Goal: Information Seeking & Learning: Understand process/instructions

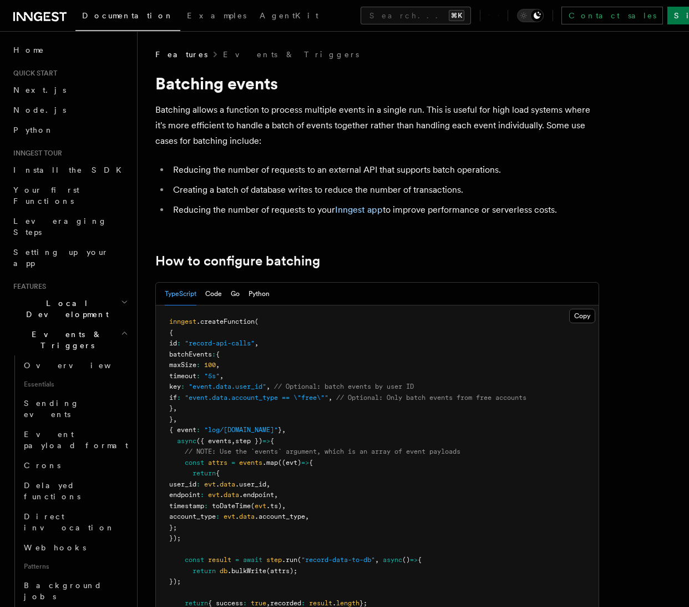
click at [233, 173] on li "Reducing the number of requests to an external API that supports batch operatio…" at bounding box center [385, 170] width 430 height 16
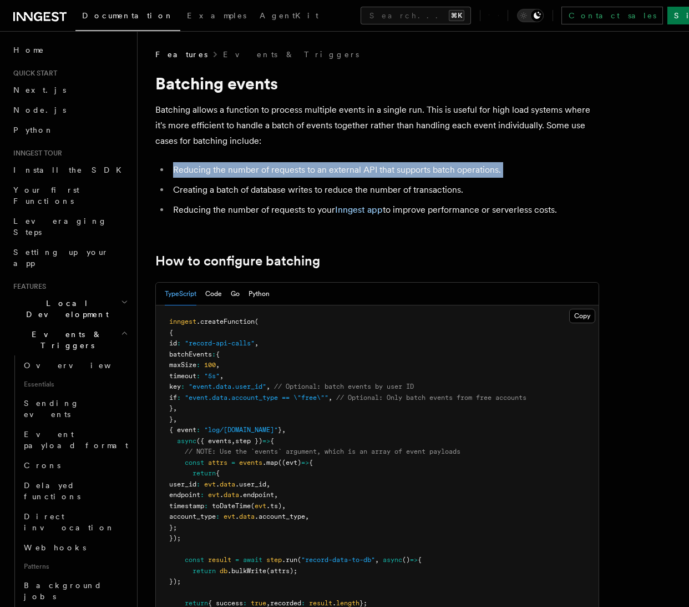
click at [233, 173] on li "Reducing the number of requests to an external API that supports batch operatio…" at bounding box center [385, 170] width 430 height 16
click at [232, 171] on li "Reducing the number of requests to an external API that supports batch operatio…" at bounding box center [385, 170] width 430 height 16
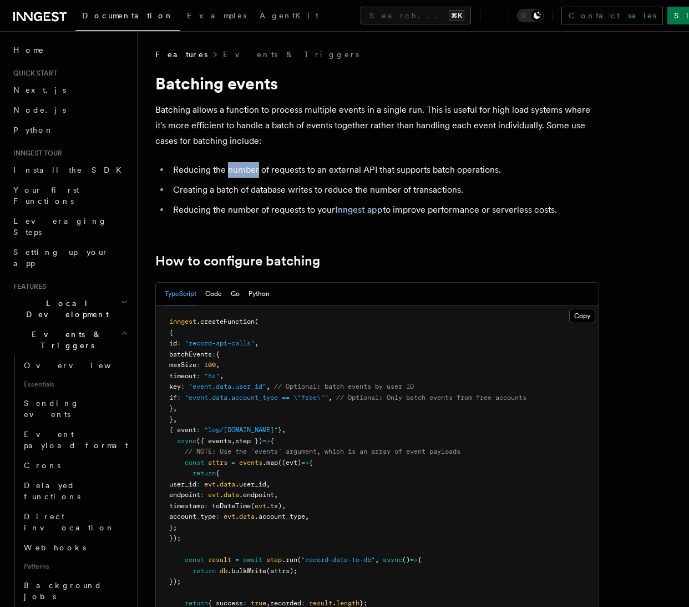
click at [232, 171] on li "Reducing the number of requests to an external API that supports batch operatio…" at bounding box center [385, 170] width 430 height 16
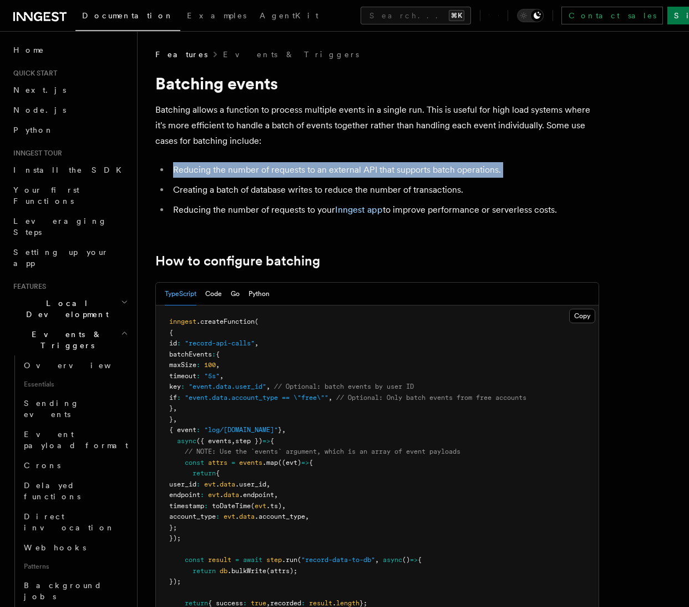
drag, startPoint x: 232, startPoint y: 171, endPoint x: 230, endPoint y: 158, distance: 14.1
click at [231, 171] on li "Reducing the number of requests to an external API that supports batch operatio…" at bounding box center [385, 170] width 430 height 16
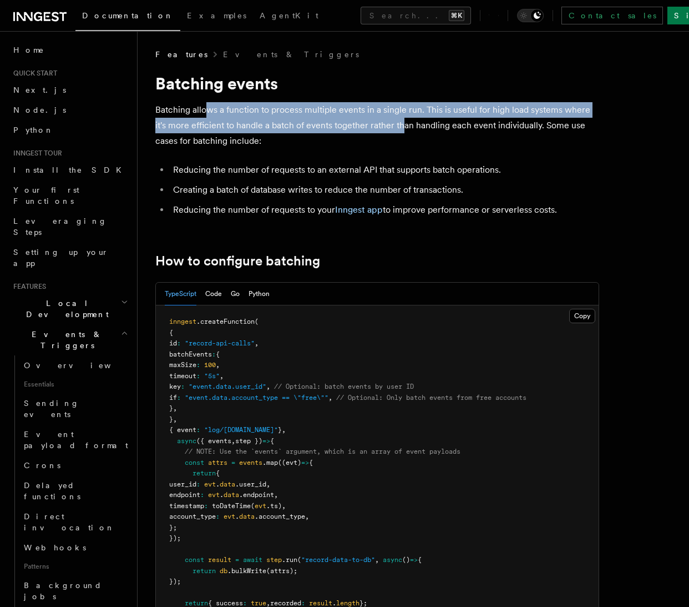
drag, startPoint x: 206, startPoint y: 108, endPoint x: 412, endPoint y: 114, distance: 206.0
click at [405, 116] on p "Batching allows a function to process multiple events in a single run. This is …" at bounding box center [377, 125] width 444 height 47
click at [412, 114] on p "Batching allows a function to process multiple events in a single run. This is …" at bounding box center [377, 125] width 444 height 47
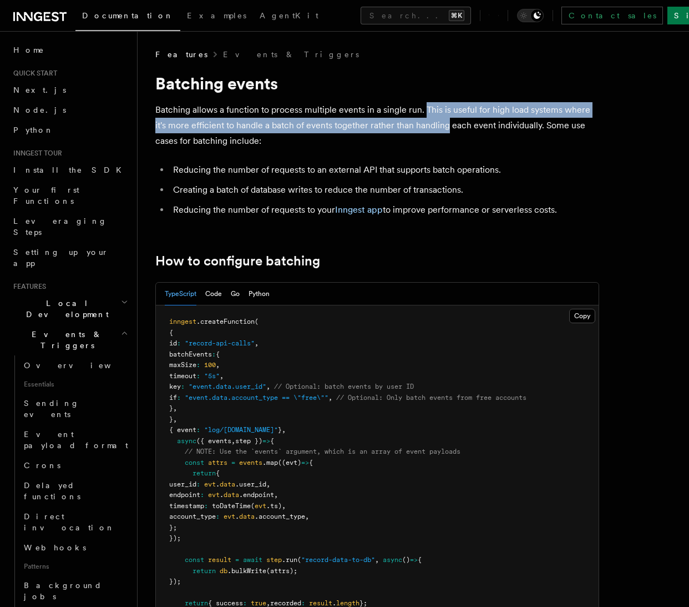
drag, startPoint x: 426, startPoint y: 106, endPoint x: 448, endPoint y: 127, distance: 30.2
click at [448, 127] on p "Batching allows a function to process multiple events in a single run. This is …" at bounding box center [377, 125] width 444 height 47
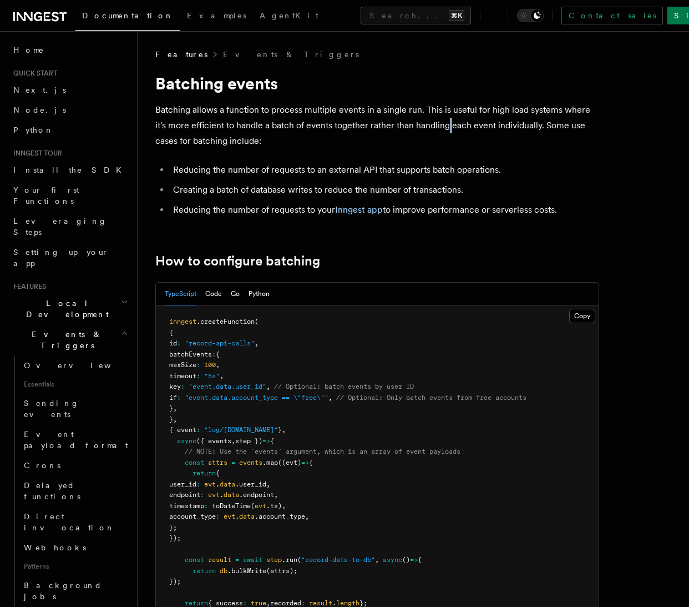
click at [448, 127] on p "Batching allows a function to process multiple events in a single run. This is …" at bounding box center [377, 125] width 444 height 47
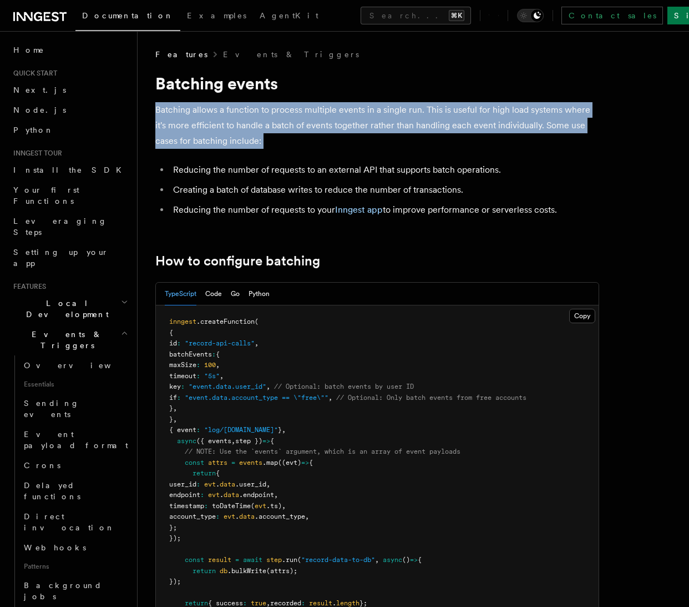
click at [448, 127] on p "Batching allows a function to process multiple events in a single run. This is …" at bounding box center [377, 125] width 444 height 47
click at [322, 127] on p "Batching allows a function to process multiple events in a single run. This is …" at bounding box center [377, 125] width 444 height 47
drag, startPoint x: 280, startPoint y: 143, endPoint x: 173, endPoint y: 105, distance: 113.4
click at [174, 105] on p "Batching allows a function to process multiple events in a single run. This is …" at bounding box center [377, 125] width 444 height 47
click at [173, 105] on p "Batching allows a function to process multiple events in a single run. This is …" at bounding box center [377, 125] width 444 height 47
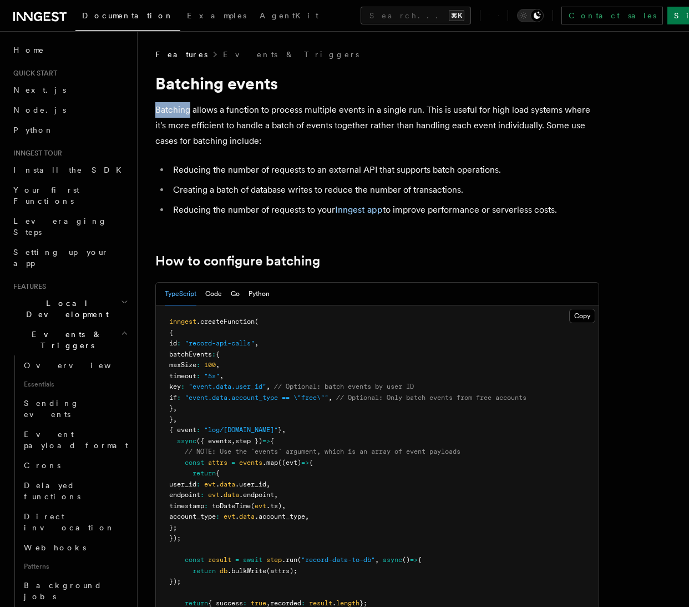
click at [173, 105] on p "Batching allows a function to process multiple events in a single run. This is …" at bounding box center [377, 125] width 444 height 47
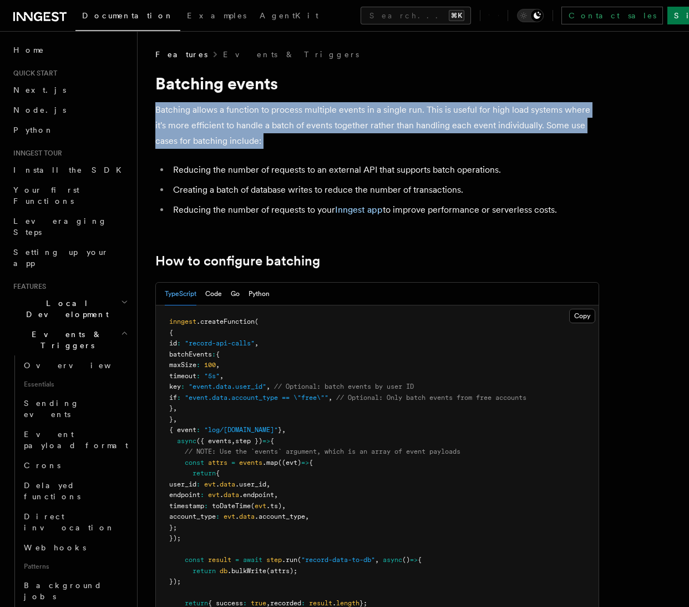
drag, startPoint x: 173, startPoint y: 105, endPoint x: 178, endPoint y: 109, distance: 6.0
click at [174, 106] on p "Batching allows a function to process multiple events in a single run. This is …" at bounding box center [377, 125] width 444 height 47
click at [221, 119] on p "Batching allows a function to process multiple events in a single run. This is …" at bounding box center [377, 125] width 444 height 47
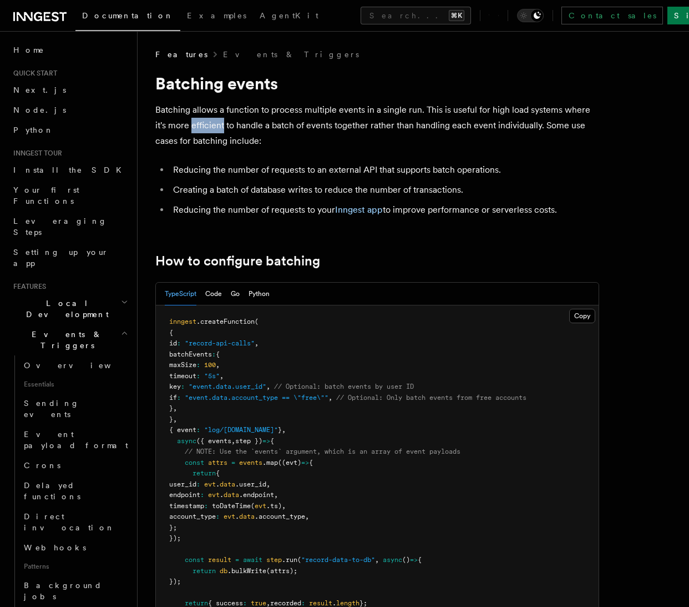
click at [221, 119] on p "Batching allows a function to process multiple events in a single run. This is …" at bounding box center [377, 125] width 444 height 47
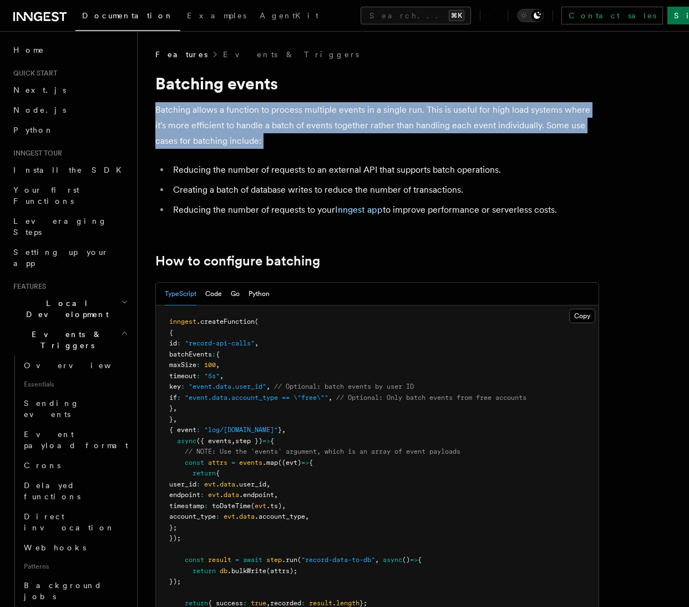
click at [221, 119] on p "Batching allows a function to process multiple events in a single run. This is …" at bounding box center [377, 125] width 444 height 47
click at [218, 139] on p "Batching allows a function to process multiple events in a single run. This is …" at bounding box center [377, 125] width 444 height 47
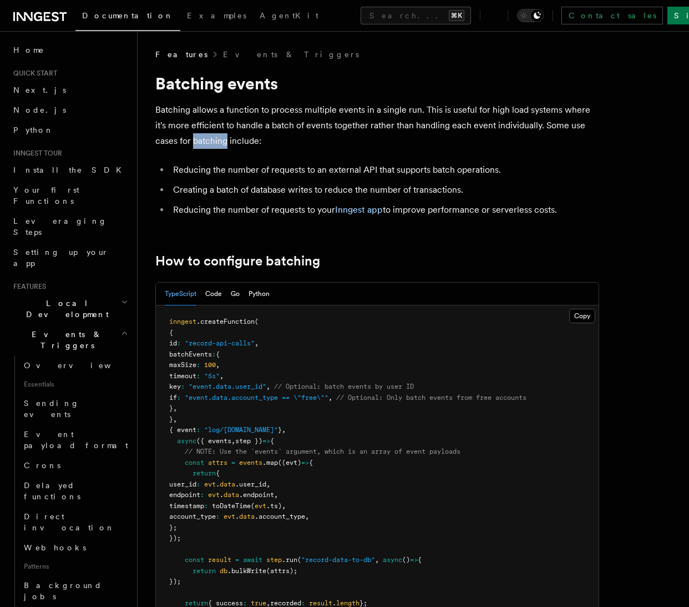
click at [218, 139] on p "Batching allows a function to process multiple events in a single run. This is …" at bounding box center [377, 125] width 444 height 47
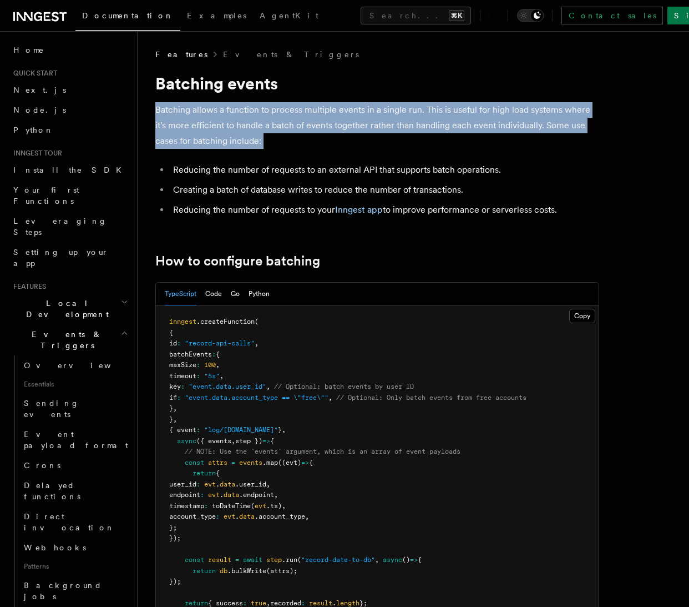
click at [218, 139] on p "Batching allows a function to process multiple events in a single run. This is …" at bounding box center [377, 125] width 444 height 47
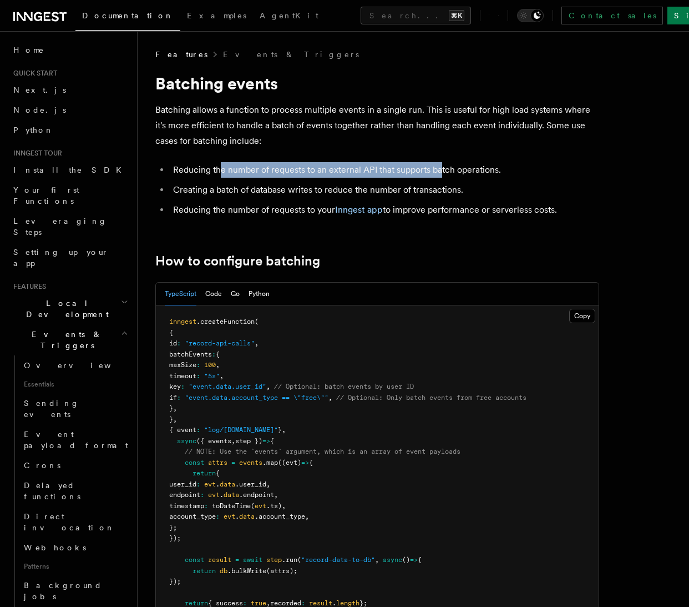
drag, startPoint x: 221, startPoint y: 172, endPoint x: 446, endPoint y: 169, distance: 224.8
click at [443, 169] on li "Reducing the number of requests to an external API that supports batch operatio…" at bounding box center [385, 170] width 430 height 16
click at [446, 169] on li "Reducing the number of requests to an external API that supports batch operatio…" at bounding box center [385, 170] width 430 height 16
drag, startPoint x: 446, startPoint y: 169, endPoint x: 420, endPoint y: 173, distance: 26.9
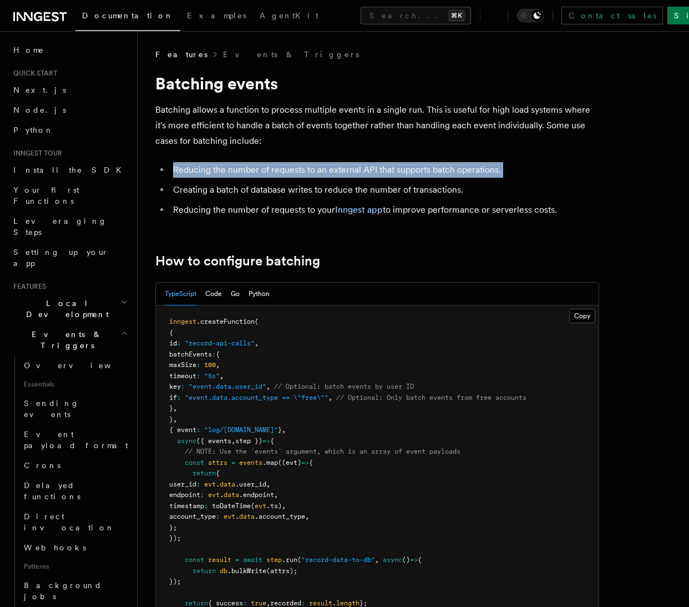
click at [446, 168] on li "Reducing the number of requests to an external API that supports batch operatio…" at bounding box center [385, 170] width 430 height 16
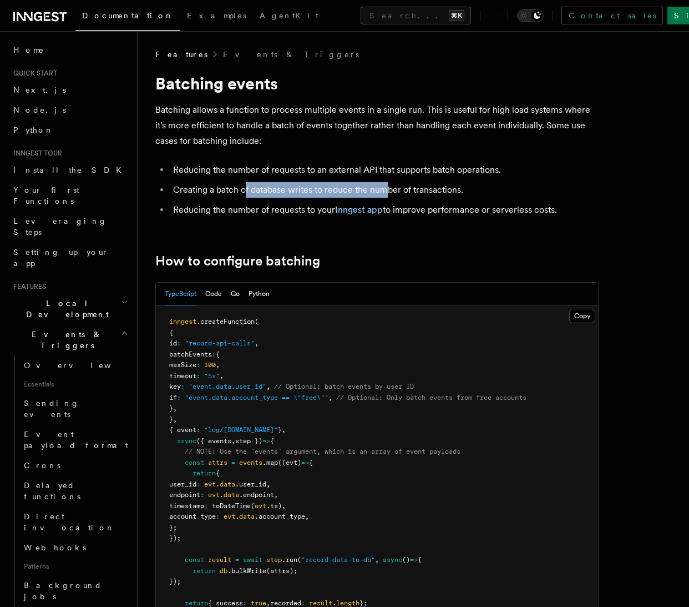
drag, startPoint x: 244, startPoint y: 191, endPoint x: 398, endPoint y: 186, distance: 154.4
click at [392, 186] on li "Creating a batch of database writes to reduce the number of transactions." at bounding box center [385, 190] width 430 height 16
click at [398, 186] on li "Creating a batch of database writes to reduce the number of transactions." at bounding box center [385, 190] width 430 height 16
drag, startPoint x: 441, startPoint y: 184, endPoint x: 273, endPoint y: 187, distance: 167.6
click at [273, 187] on li "Creating a batch of database writes to reduce the number of transactions." at bounding box center [385, 190] width 430 height 16
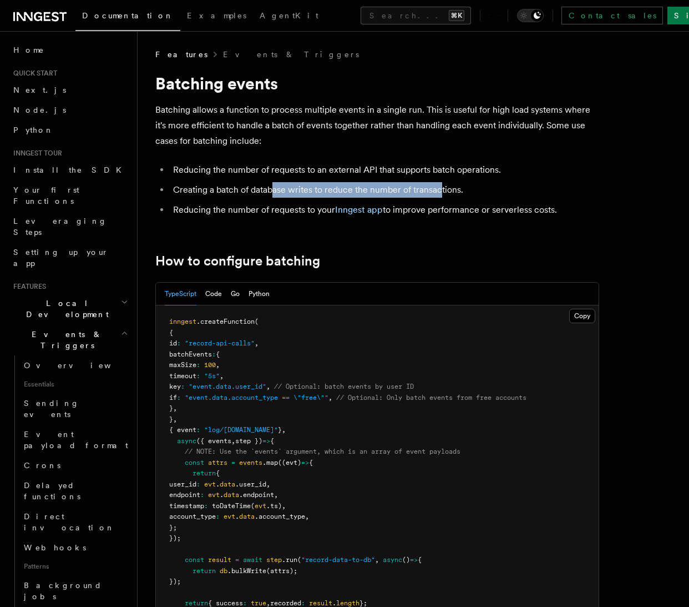
click at [273, 187] on li "Creating a batch of database writes to reduce the number of transactions." at bounding box center [385, 190] width 430 height 16
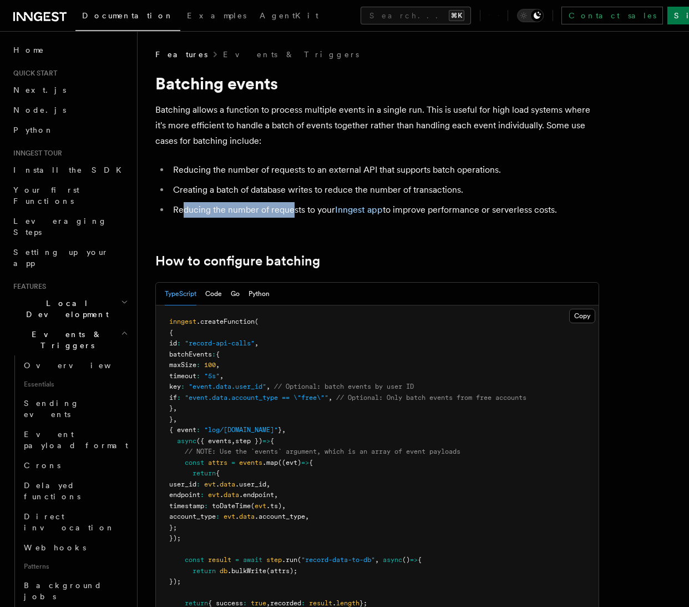
drag, startPoint x: 181, startPoint y: 211, endPoint x: 291, endPoint y: 207, distance: 110.5
click at [291, 207] on li "Reducing the number of requests to your Inngest app to improve performance or s…" at bounding box center [385, 210] width 430 height 16
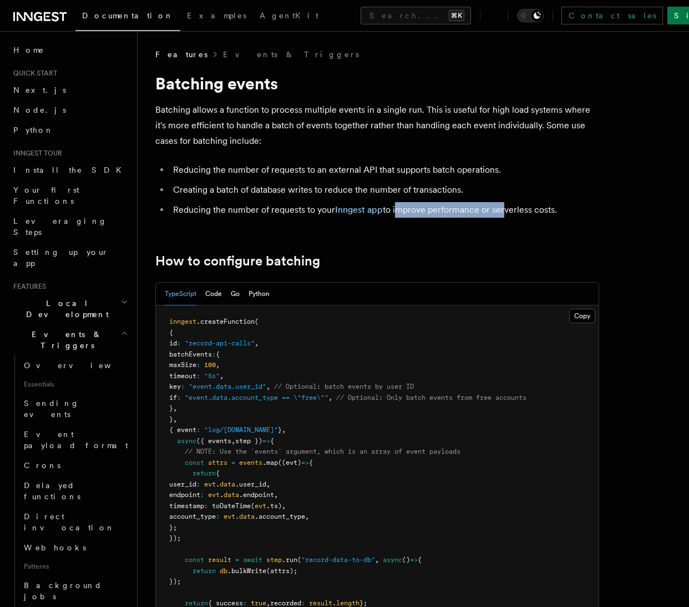
drag, startPoint x: 395, startPoint y: 208, endPoint x: 505, endPoint y: 206, distance: 109.9
click at [503, 206] on li "Reducing the number of requests to your Inngest app to improve performance or s…" at bounding box center [385, 210] width 430 height 16
click at [505, 206] on li "Reducing the number of requests to your Inngest app to improve performance or s…" at bounding box center [385, 210] width 430 height 16
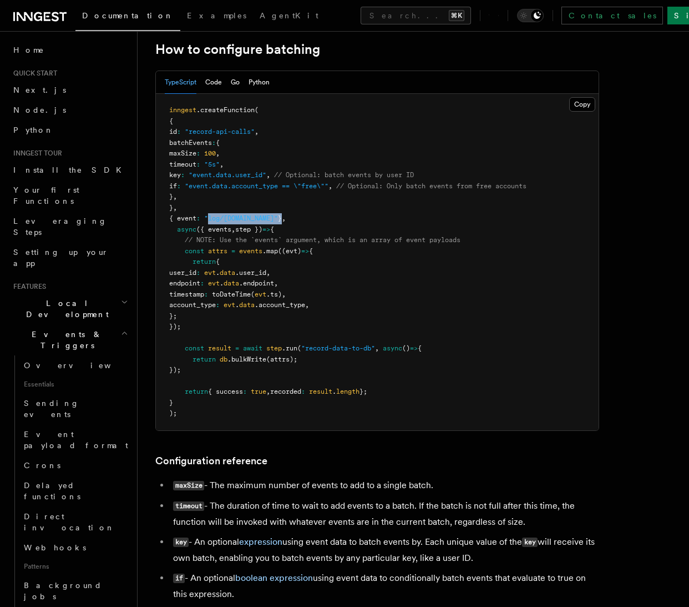
drag, startPoint x: 218, startPoint y: 216, endPoint x: 274, endPoint y: 215, distance: 56.1
click at [274, 215] on span "{ event : "log/api.call" } ," at bounding box center [227, 218] width 117 height 8
click at [282, 215] on span "," at bounding box center [284, 218] width 4 height 8
drag, startPoint x: 290, startPoint y: 236, endPoint x: 364, endPoint y: 234, distance: 74.4
click at [357, 236] on span "// NOTE: Use the `events` argument, which is an array of event payloads" at bounding box center [323, 240] width 276 height 8
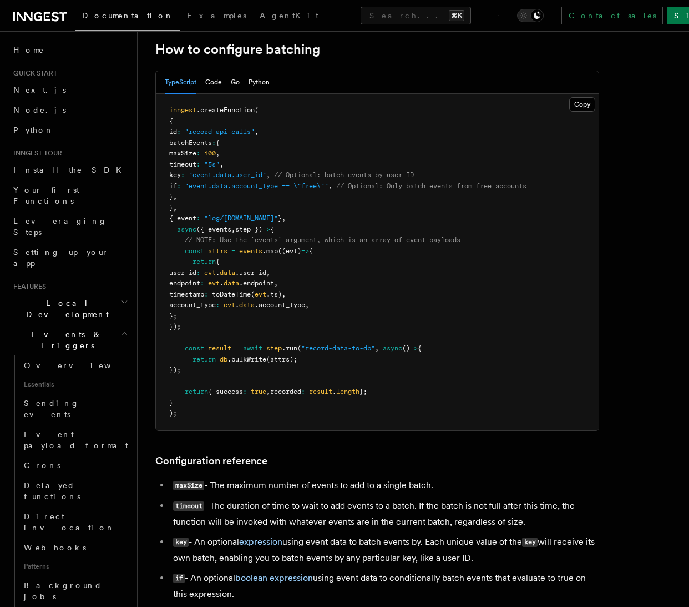
click at [364, 236] on span "// NOTE: Use the `events` argument, which is an array of event payloads" at bounding box center [323, 240] width 276 height 8
drag, startPoint x: 234, startPoint y: 163, endPoint x: 249, endPoint y: 163, distance: 15.0
click at [224, 163] on span "timeout : "5s" ," at bounding box center [196, 164] width 54 height 8
click at [224, 163] on span "," at bounding box center [222, 164] width 4 height 8
drag, startPoint x: 219, startPoint y: 222, endPoint x: 253, endPoint y: 311, distance: 95.4
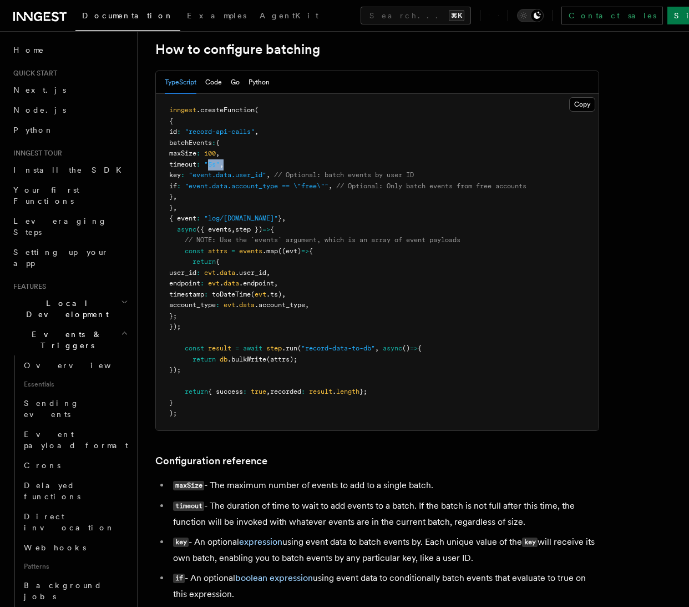
click at [253, 311] on pre "inngest .createFunction ( { id : "record-api-calls" , batchEvents : { maxSize :…" at bounding box center [377, 262] width 443 height 336
drag, startPoint x: 194, startPoint y: 375, endPoint x: 161, endPoint y: 114, distance: 262.9
click at [162, 115] on pre "inngest .createFunction ( { id : "record-api-calls" , batchEvents : { maxSize :…" at bounding box center [377, 262] width 443 height 336
click at [202, 202] on pre "inngest .createFunction ( { id : "record-api-calls" , batchEvents : { maxSize :…" at bounding box center [377, 262] width 443 height 336
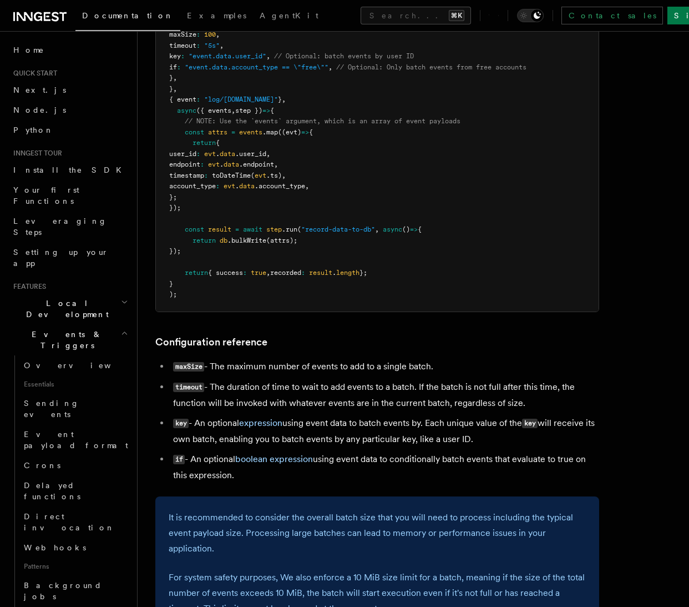
scroll to position [201, 0]
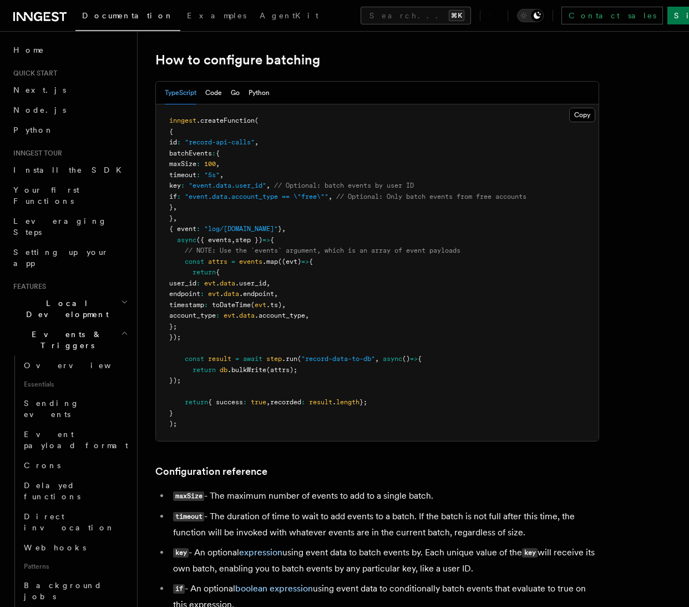
click at [196, 160] on span "maxSize" at bounding box center [182, 164] width 27 height 8
drag, startPoint x: 251, startPoint y: 173, endPoint x: 154, endPoint y: 163, distance: 98.2
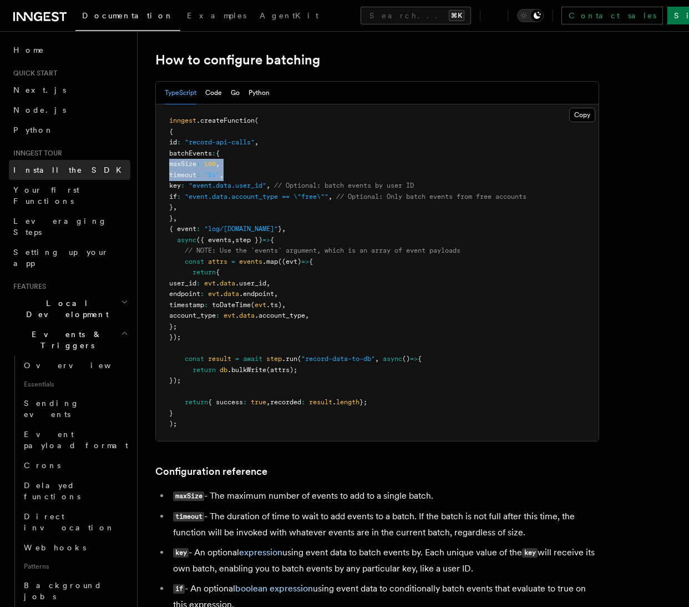
copy code "maxSize : 100 , timeout : "5s" ,"
drag, startPoint x: 189, startPoint y: 251, endPoint x: 334, endPoint y: 318, distance: 159.1
click at [333, 316] on pre "inngest .createFunction ( { id : "record-api-calls" , batchEvents : { maxSize :…" at bounding box center [377, 272] width 443 height 336
click at [285, 322] on pre "inngest .createFunction ( { id : "record-api-calls" , batchEvents : { maxSize :…" at bounding box center [377, 272] width 443 height 336
click at [221, 238] on span "({ events" at bounding box center [213, 240] width 35 height 8
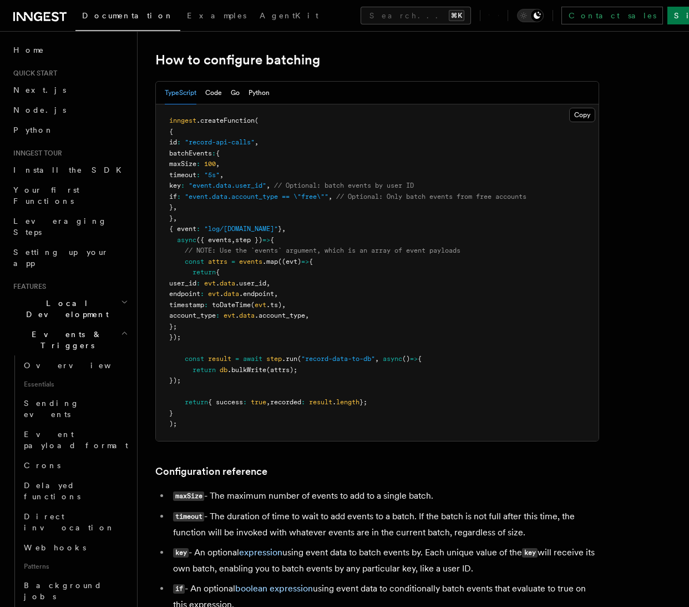
click at [221, 238] on span "({ events" at bounding box center [213, 240] width 35 height 8
drag, startPoint x: 317, startPoint y: 246, endPoint x: 424, endPoint y: 251, distance: 106.6
click at [422, 251] on pre "inngest .createFunction ( { id : "record-api-calls" , batchEvents : { maxSize :…" at bounding box center [377, 272] width 443 height 336
click at [424, 251] on pre "inngest .createFunction ( { id : "record-api-calls" , batchEvents : { maxSize :…" at bounding box center [377, 272] width 443 height 336
click at [428, 248] on span "// NOTE: Use the `events` argument, which is an array of event payloads" at bounding box center [323, 250] width 276 height 8
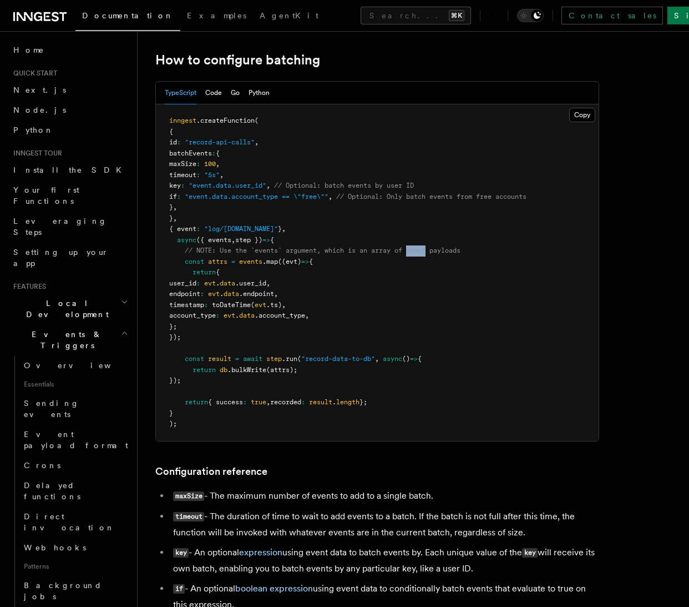
click at [430, 247] on span "// NOTE: Use the `events` argument, which is an array of event payloads" at bounding box center [323, 250] width 276 height 8
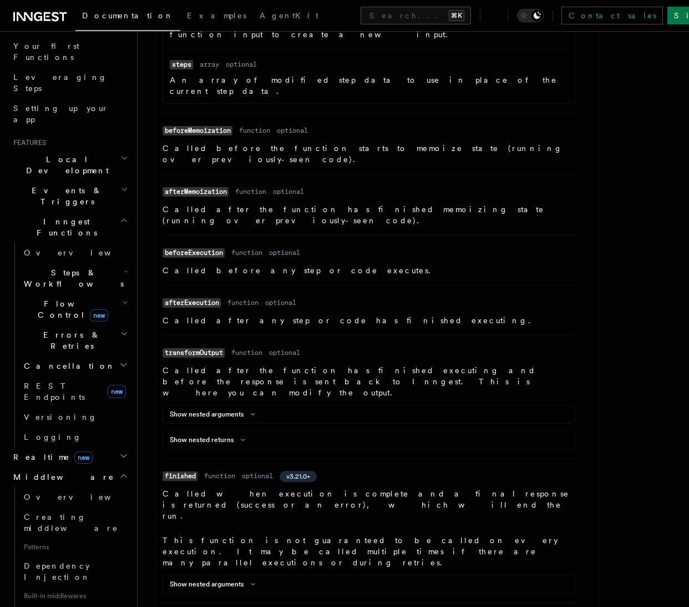
scroll to position [1170, 0]
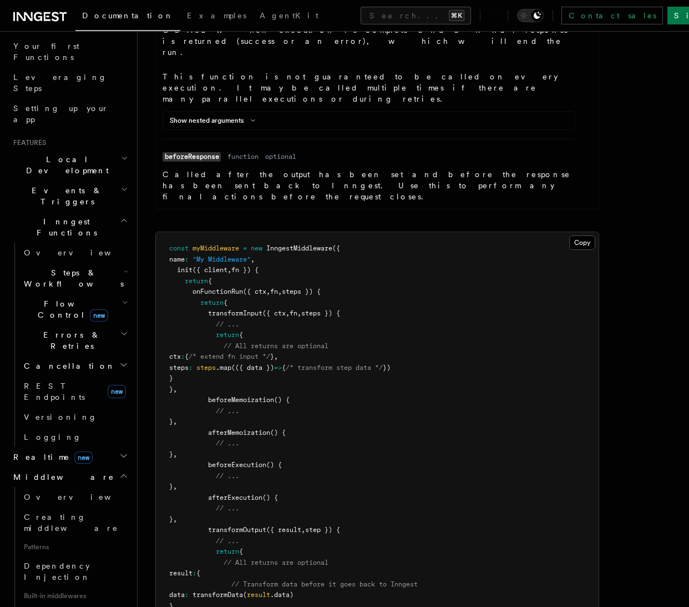
click at [239, 396] on span "beforeMemoization" at bounding box center [241, 400] width 66 height 8
drag, startPoint x: 210, startPoint y: 363, endPoint x: 256, endPoint y: 361, distance: 46.1
click at [256, 361] on pre "const myMiddleware = new InngestMiddleware ({ name : "My Middleware" , init ({ …" at bounding box center [377, 497] width 443 height 531
click at [256, 360] on pre "const myMiddleware = new InngestMiddleware ({ name : "My Middleware" , init ({ …" at bounding box center [377, 497] width 443 height 531
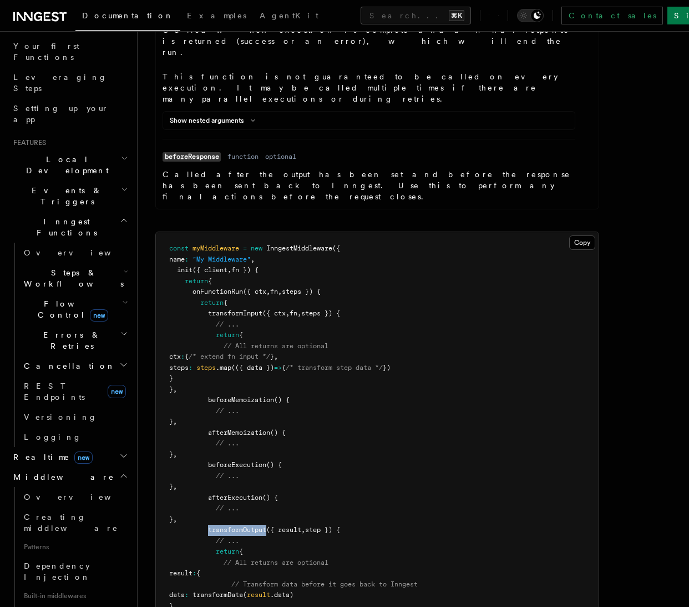
click at [256, 360] on pre "const myMiddleware = new InngestMiddleware ({ name : "My Middleware" , init ({ …" at bounding box center [377, 497] width 443 height 531
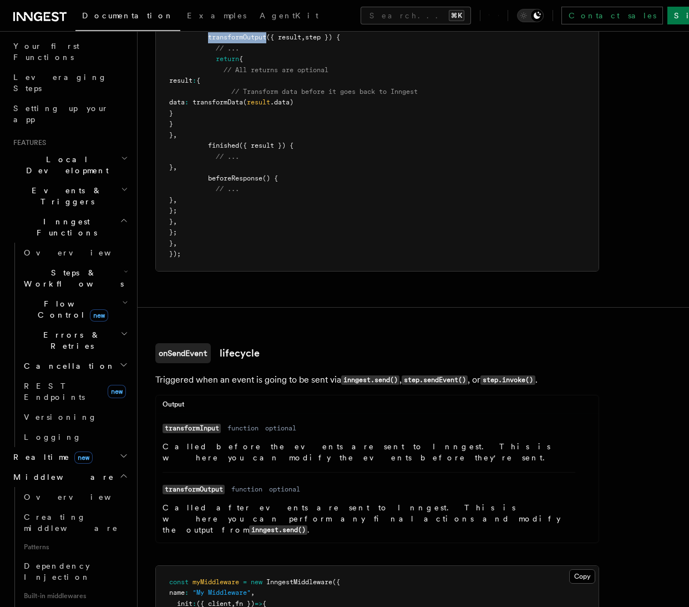
scroll to position [1388, 0]
